Goal: Use online tool/utility: Utilize a website feature to perform a specific function

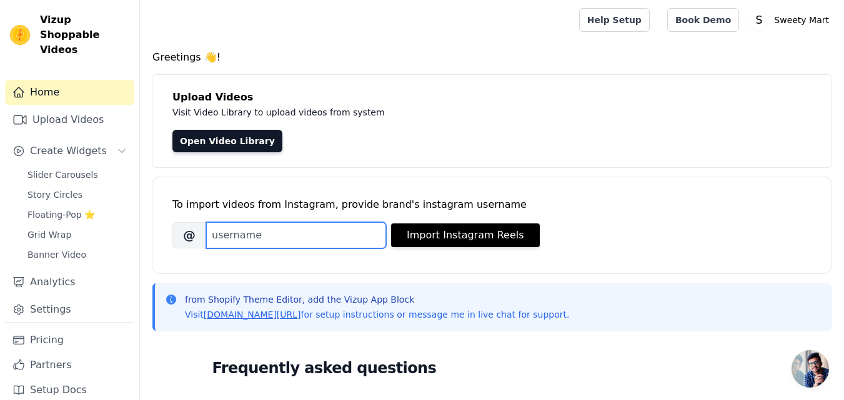
click at [283, 237] on input "Brand's Instagram Username" at bounding box center [296, 235] width 180 height 26
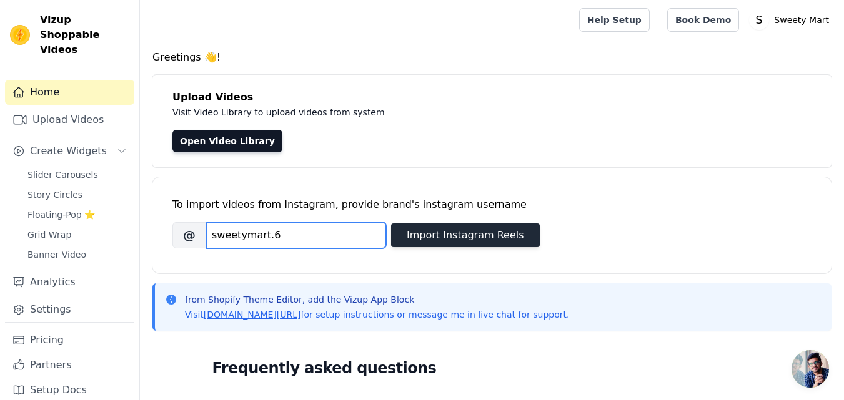
type input "sweetymart.6"
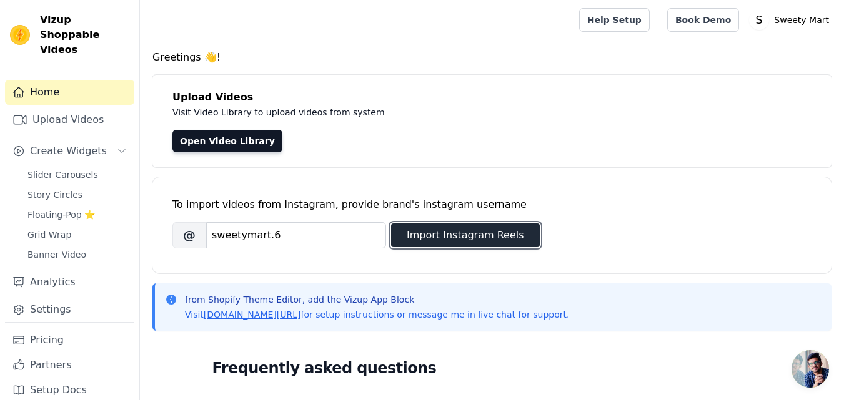
click at [445, 241] on button "Import Instagram Reels" at bounding box center [465, 236] width 149 height 24
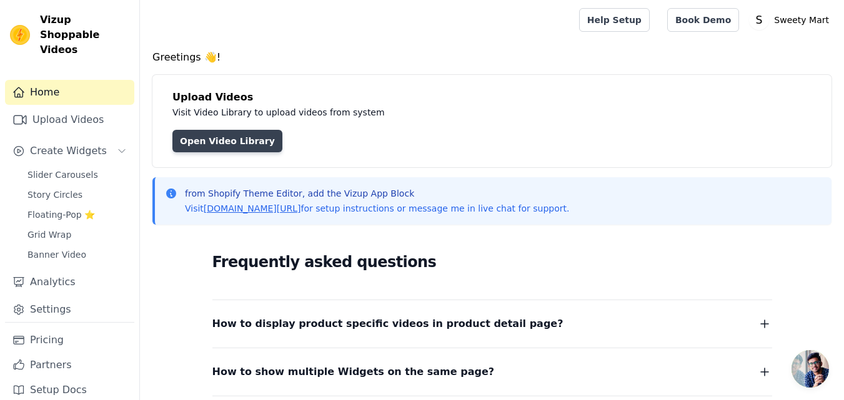
click at [225, 144] on link "Open Video Library" at bounding box center [227, 141] width 110 height 22
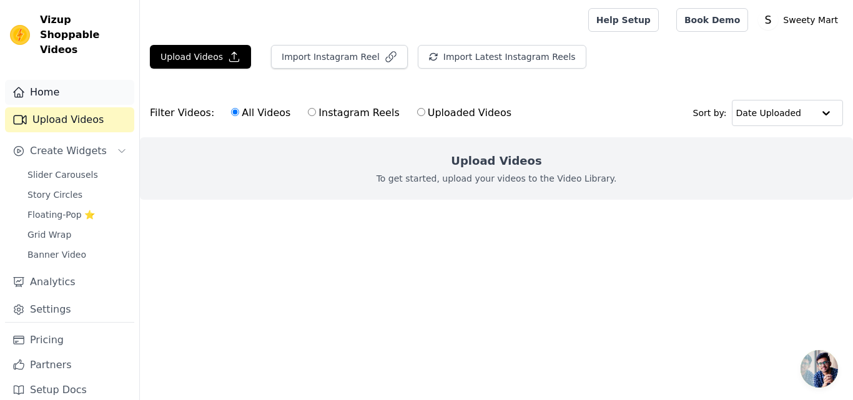
click at [64, 80] on link "Home" at bounding box center [69, 92] width 129 height 25
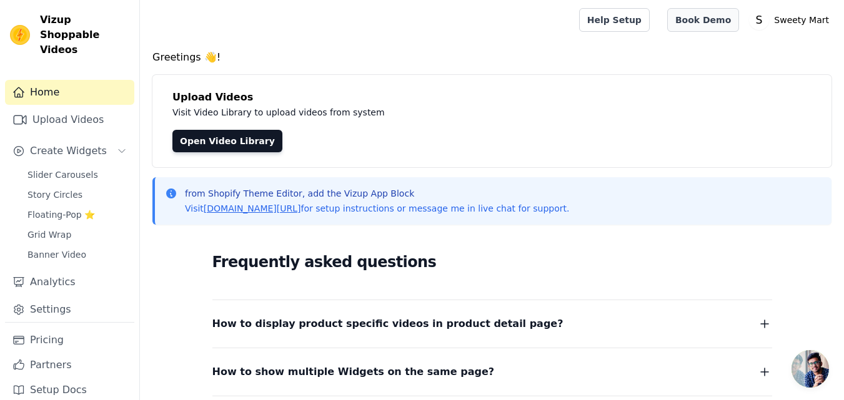
click at [712, 22] on link "Book Demo" at bounding box center [703, 20] width 72 height 24
